Goal: Navigation & Orientation: Find specific page/section

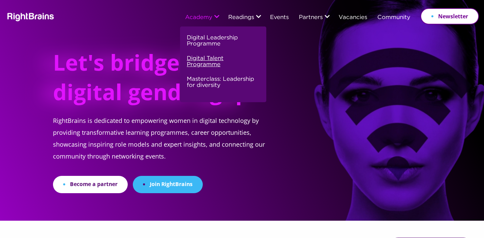
click at [202, 64] on link "Digital Talent Programme" at bounding box center [222, 64] width 71 height 21
